Goal: Task Accomplishment & Management: Complete application form

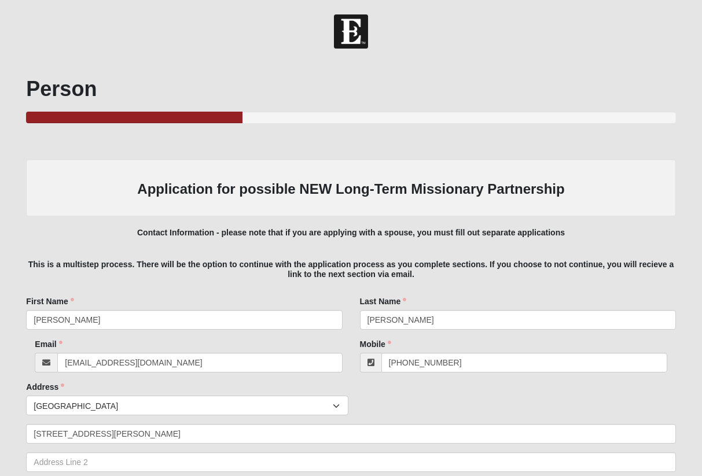
scroll to position [828, 1]
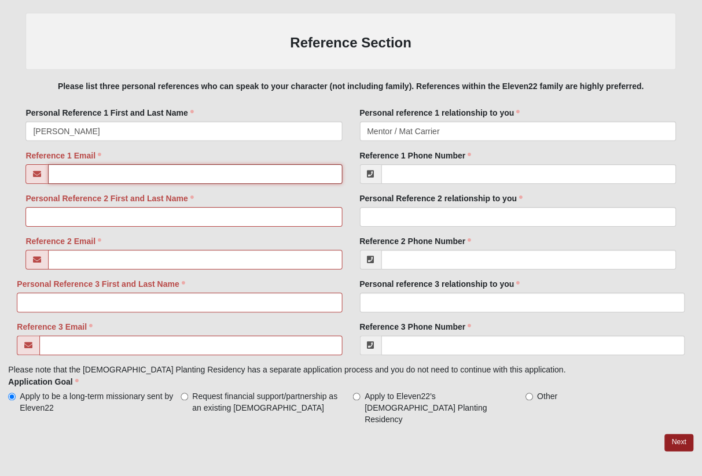
click at [239, 173] on input "Reference 1 Email" at bounding box center [196, 174] width 294 height 20
paste input "[EMAIL_ADDRESS][DOMAIN_NAME]"
type input "[EMAIL_ADDRESS][DOMAIN_NAME]"
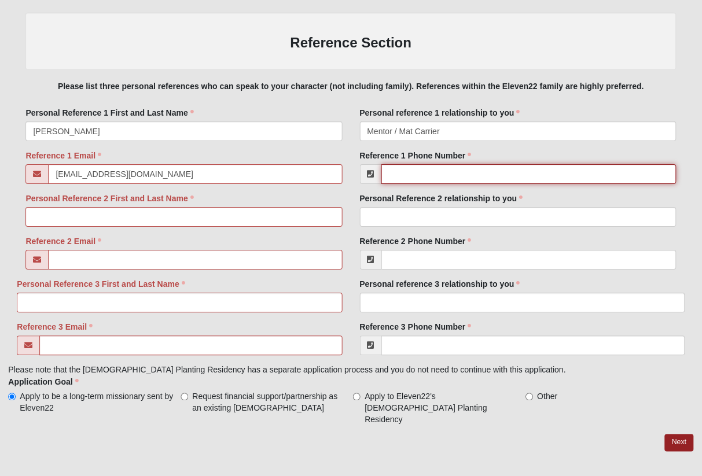
click at [453, 179] on input "Reference 1 Phone Number" at bounding box center [529, 174] width 295 height 20
paste input "‭[PHONE_NUMBER]‬"
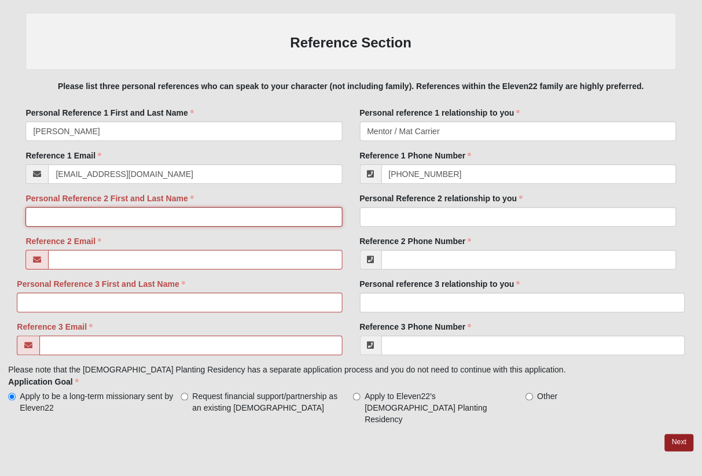
type input "[PHONE_NUMBER]"
click at [204, 219] on input "Personal Reference 2 First and Last Name" at bounding box center [184, 217] width 316 height 20
type input "[PERSON_NAME]"
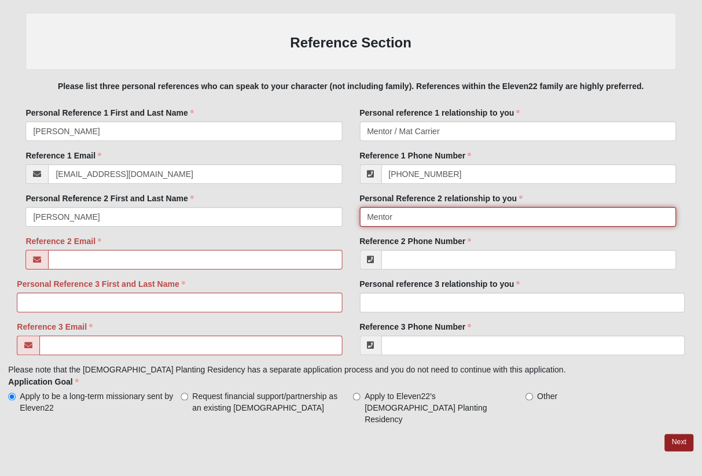
type input "Mentor"
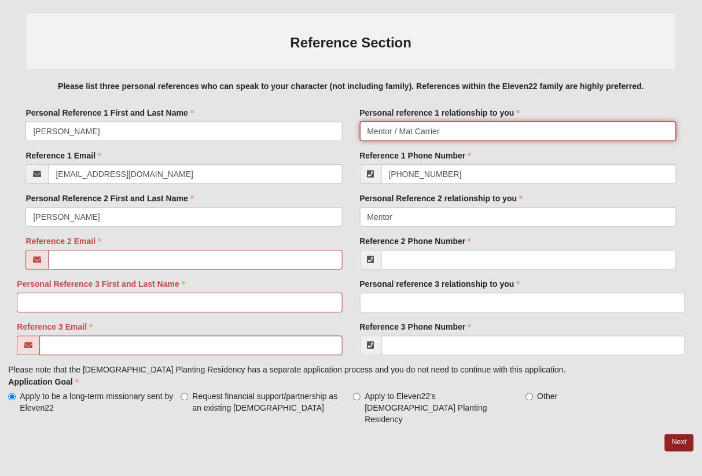
click at [477, 126] on input "Mentor / Mat Carrier" at bounding box center [518, 132] width 316 height 20
type input "Mentor / Mat Carrier / Friend"
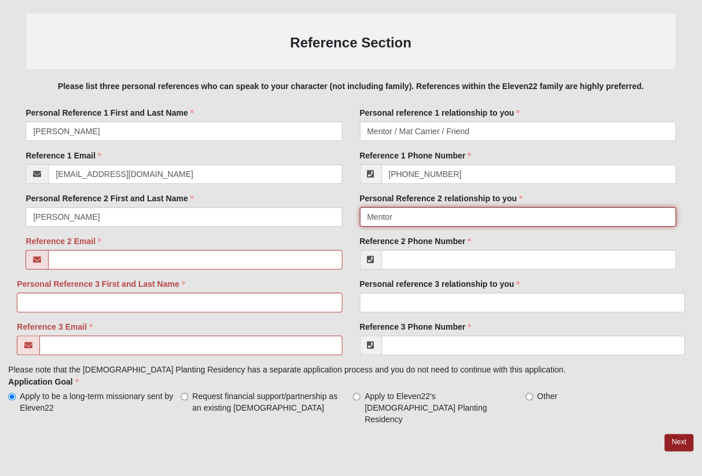
click at [475, 211] on input "Mentor" at bounding box center [518, 217] width 316 height 20
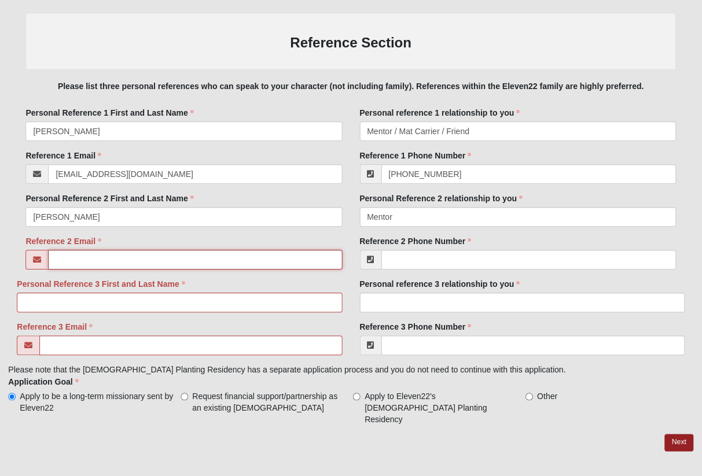
click at [153, 260] on input "Reference 2 Email" at bounding box center [196, 260] width 294 height 20
click at [229, 262] on input "Reference 2 Email" at bounding box center [196, 260] width 294 height 20
paste input "[EMAIL_ADDRESS][DOMAIN_NAME]"
type input "[EMAIL_ADDRESS][DOMAIN_NAME]"
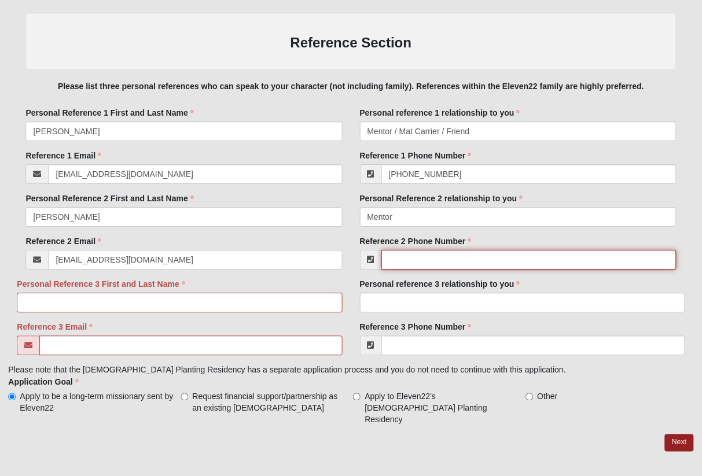
paste input "‭[PHONE_NUMBER]‬"
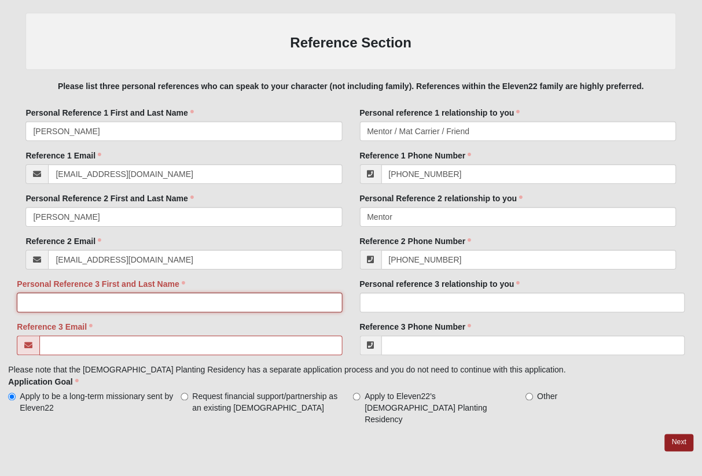
type input "[PHONE_NUMBER]"
click at [231, 305] on input "Personal Reference 3 First and Last Name" at bounding box center [179, 303] width 325 height 20
type input "[PERSON_NAME]"
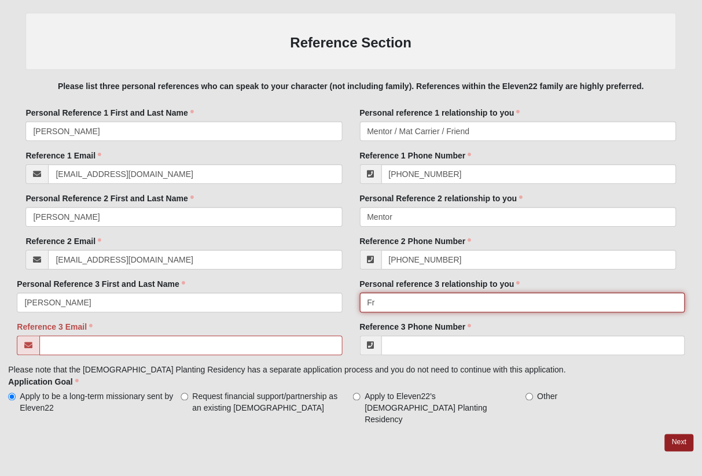
type input "F"
type input "Mat Carrier / Friend"
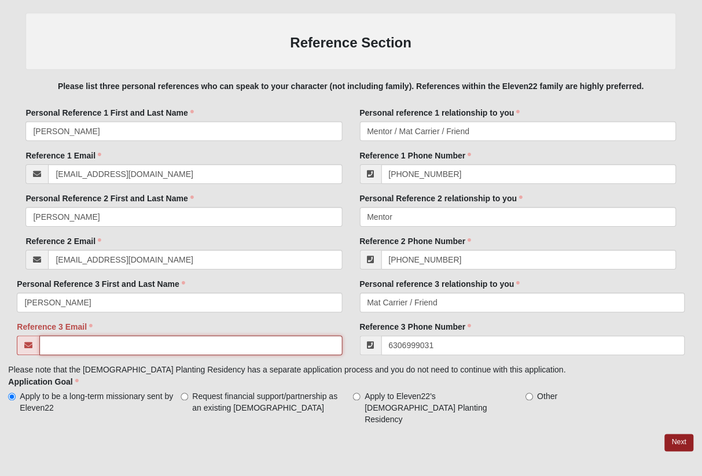
type input "[PHONE_NUMBER]"
click at [133, 336] on input "Reference 3 Email" at bounding box center [191, 346] width 302 height 20
paste input "[EMAIL_ADDRESS][DOMAIN_NAME]"
click at [434, 315] on div "Personal reference 3 relationship to you Mat Carrier / Friend Personal referenc…" at bounding box center [522, 299] width 342 height 43
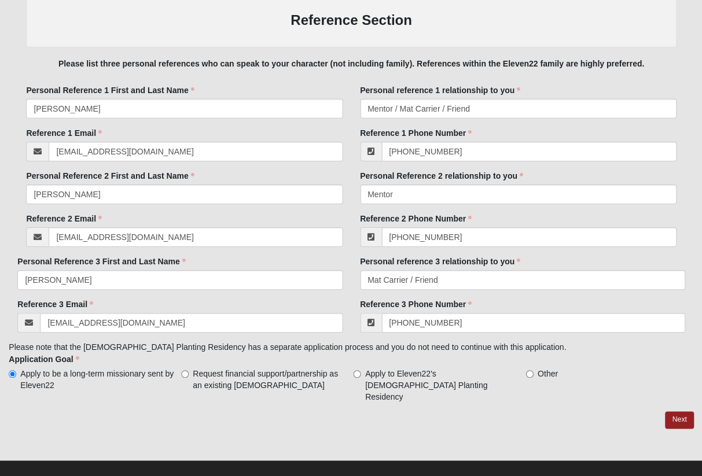
scroll to position [850, 0]
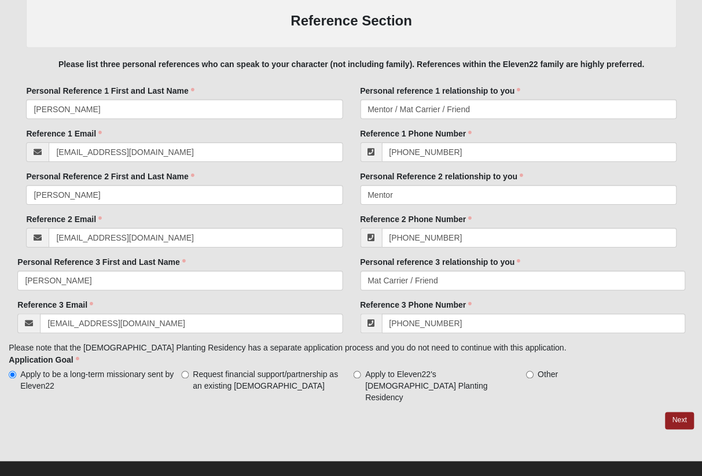
drag, startPoint x: 699, startPoint y: 299, endPoint x: 512, endPoint y: 46, distance: 314.1
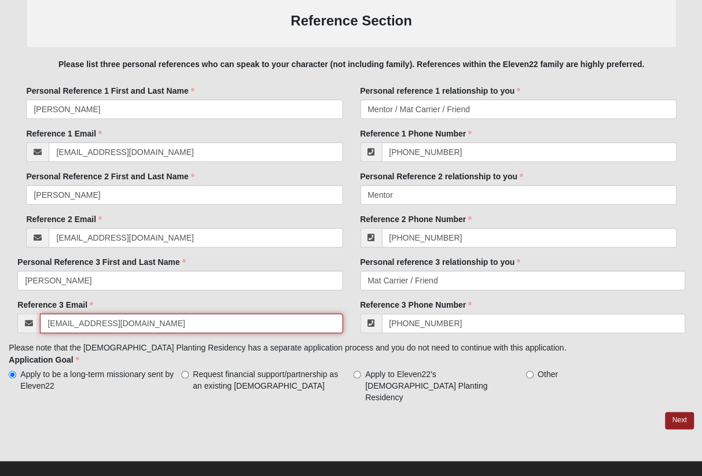
click at [145, 321] on input "[EMAIL_ADDRESS][DOMAIN_NAME]" at bounding box center [191, 324] width 302 height 20
paste input "aitlynrasmus"
click at [47, 321] on input "[EMAIL_ADDRESS][DOMAIN_NAME]" at bounding box center [191, 324] width 302 height 20
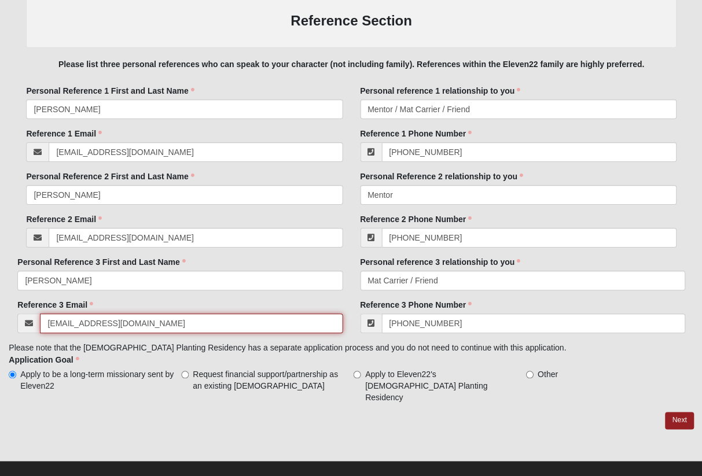
type input "[EMAIL_ADDRESS][DOMAIN_NAME]"
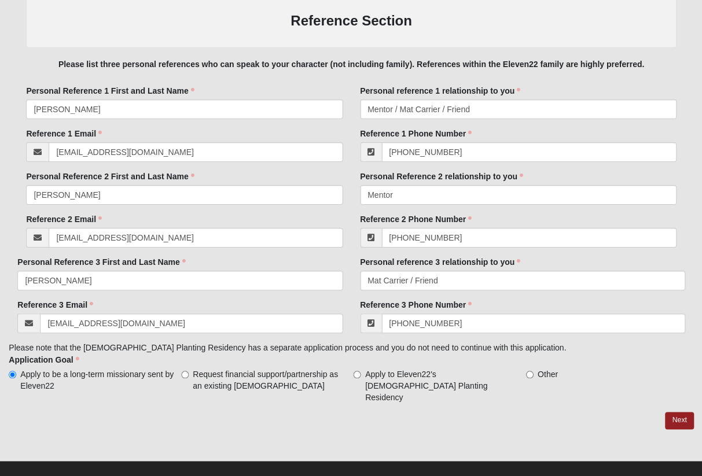
click at [139, 306] on div "Reference 3 Email [EMAIL_ADDRESS][DOMAIN_NAME] Email address is not valid" at bounding box center [179, 316] width 325 height 34
click at [680, 412] on link "Next" at bounding box center [679, 420] width 28 height 17
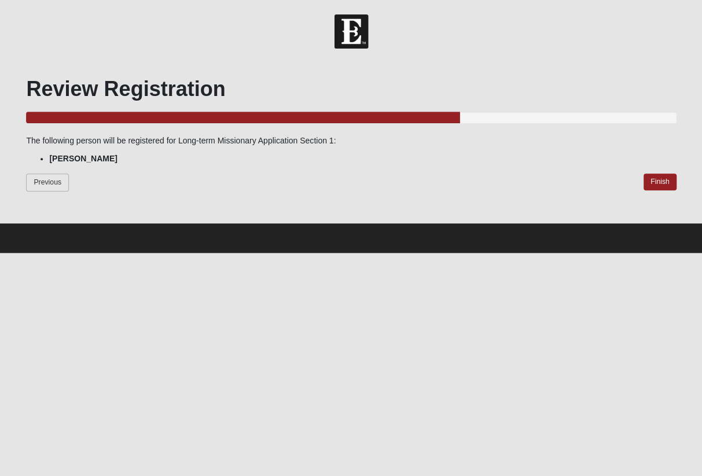
click at [46, 186] on link "Previous" at bounding box center [47, 183] width 43 height 18
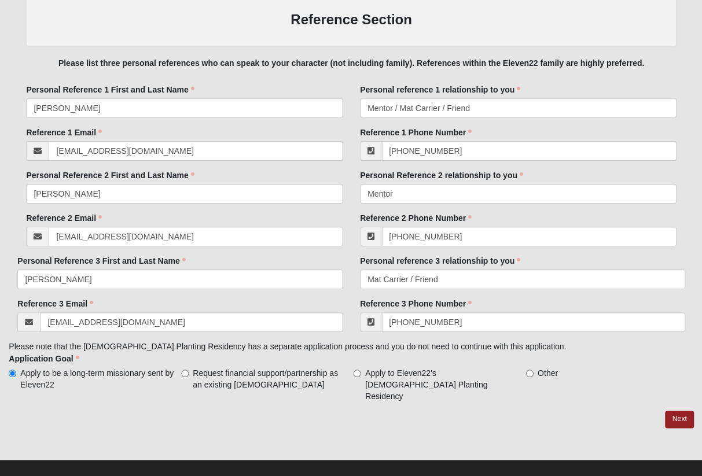
scroll to position [850, 0]
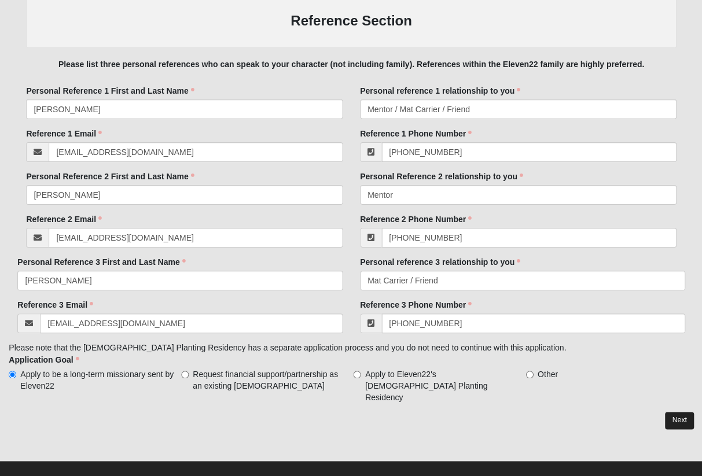
click at [681, 412] on link "Next" at bounding box center [679, 420] width 28 height 17
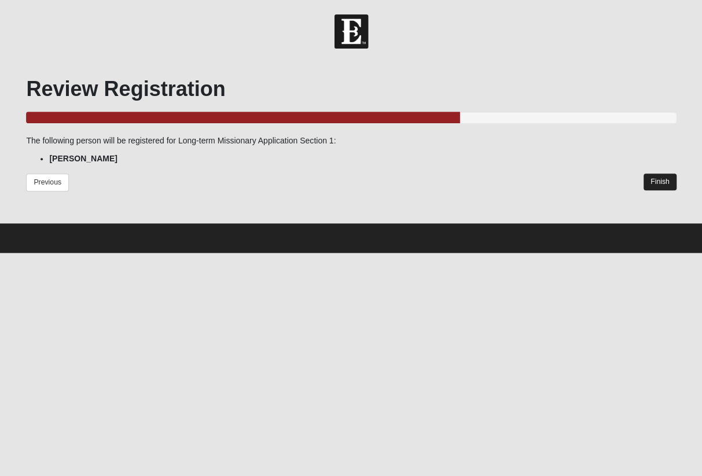
click at [646, 180] on link "Finish" at bounding box center [659, 182] width 33 height 17
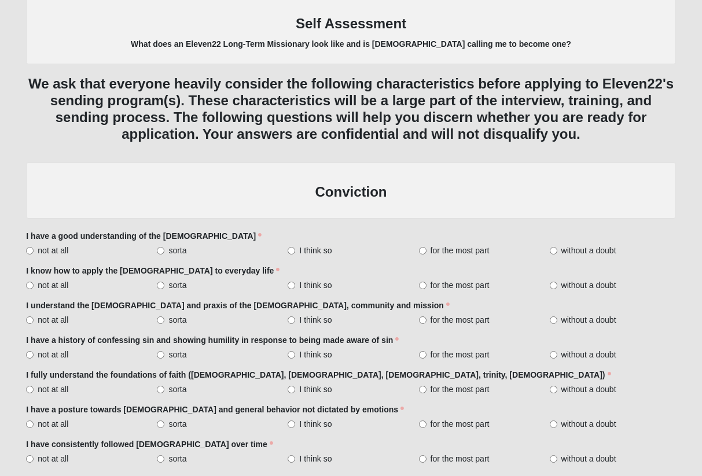
scroll to position [395, 0]
